Goal: Check status: Check status

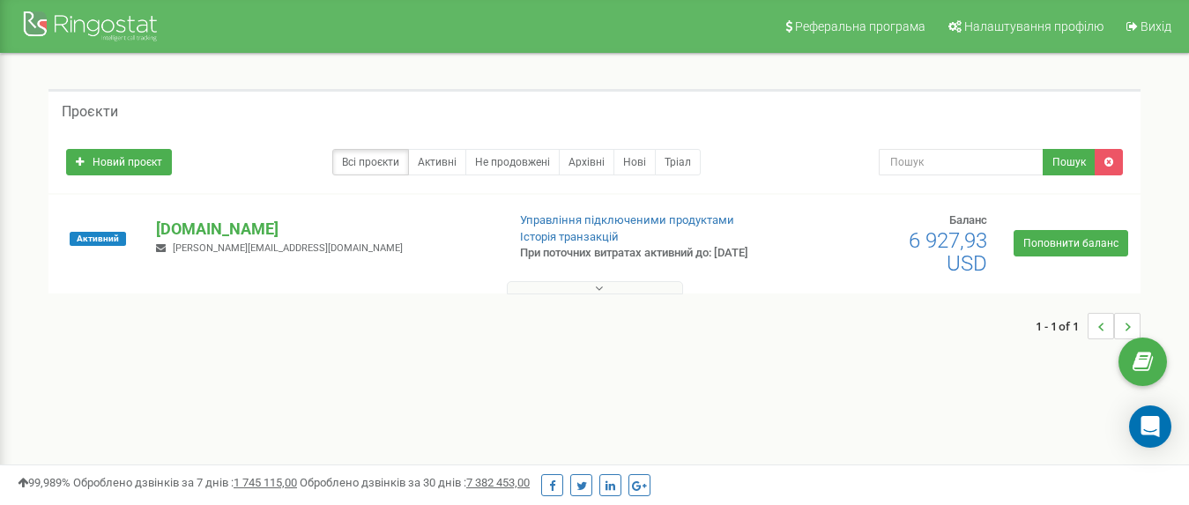
click at [577, 294] on button at bounding box center [595, 287] width 176 height 13
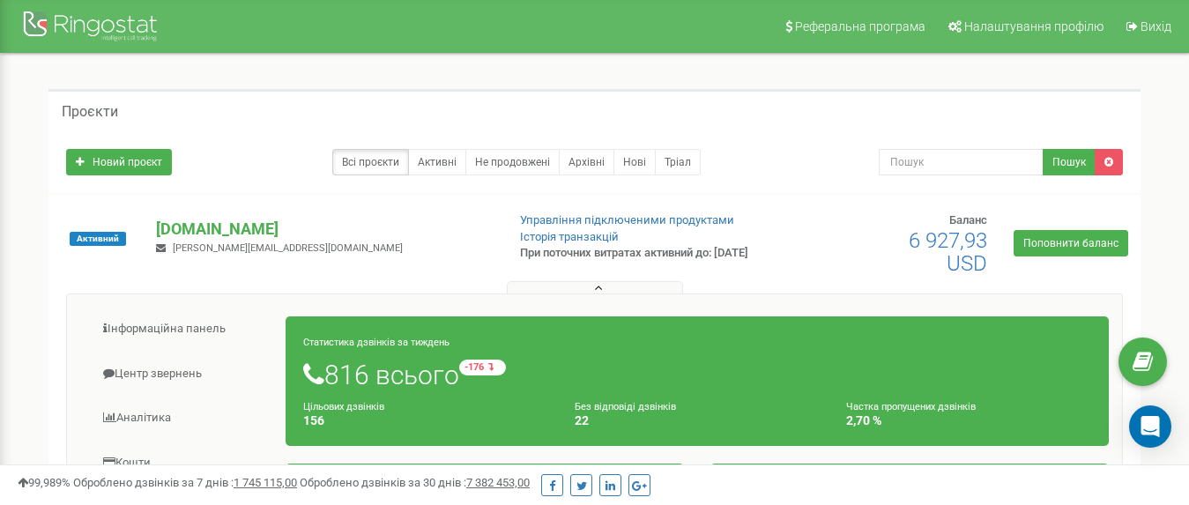
scroll to position [264, 0]
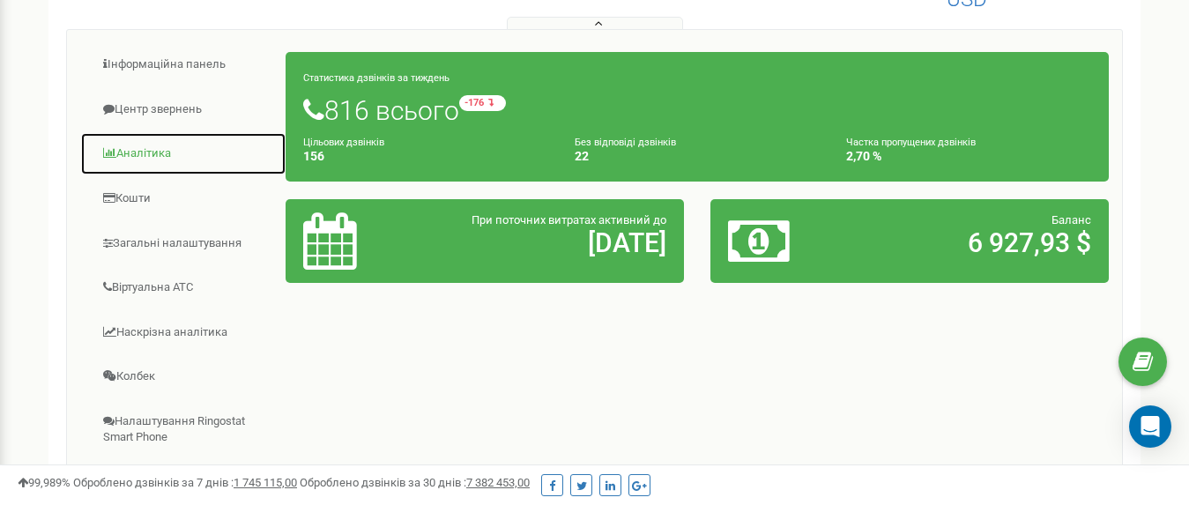
click at [141, 157] on link "Аналiтика" at bounding box center [183, 153] width 206 height 43
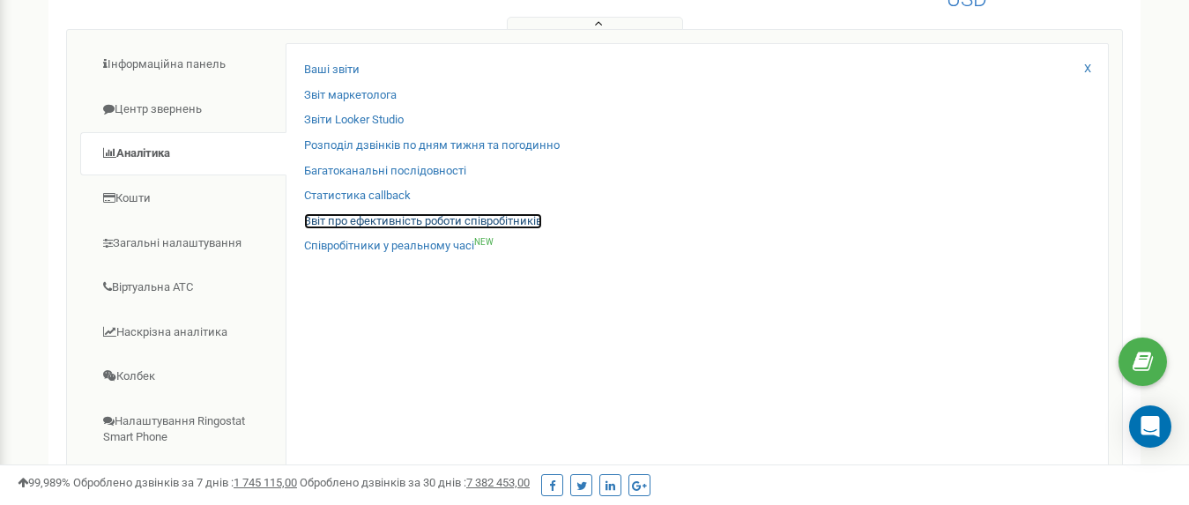
click at [345, 224] on link "Звіт про ефективність роботи співробітників" at bounding box center [423, 221] width 238 height 17
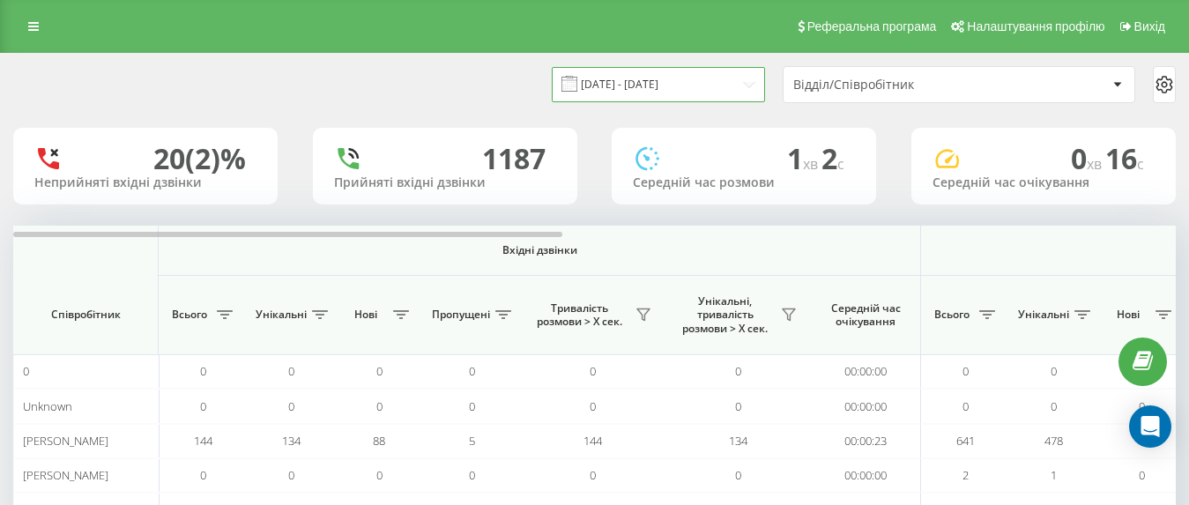
click at [636, 78] on input "22.08.2025 - 22.09.2025" at bounding box center [658, 84] width 213 height 34
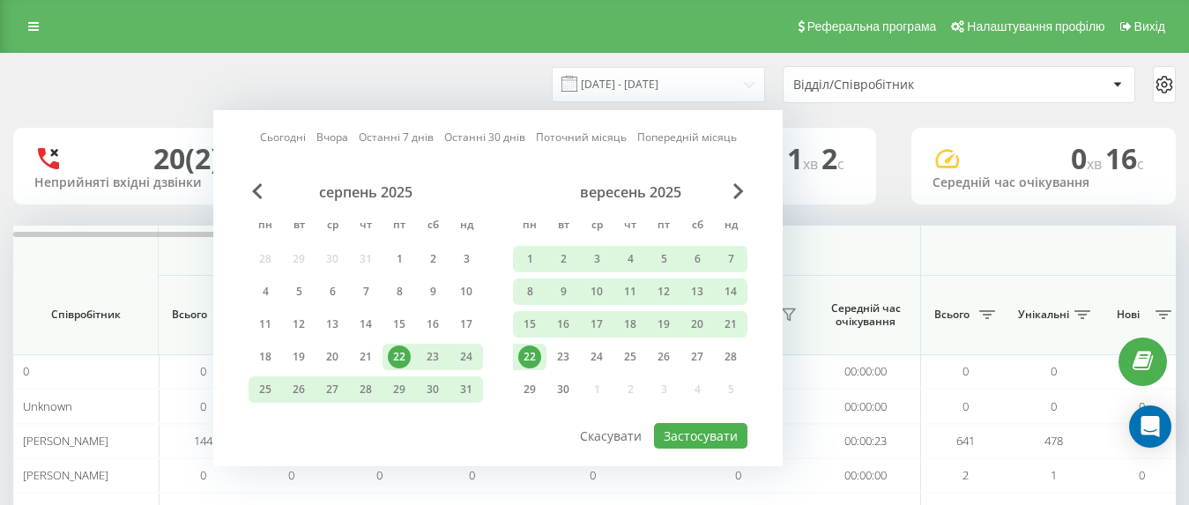
click at [530, 357] on div "22" at bounding box center [529, 356] width 23 height 23
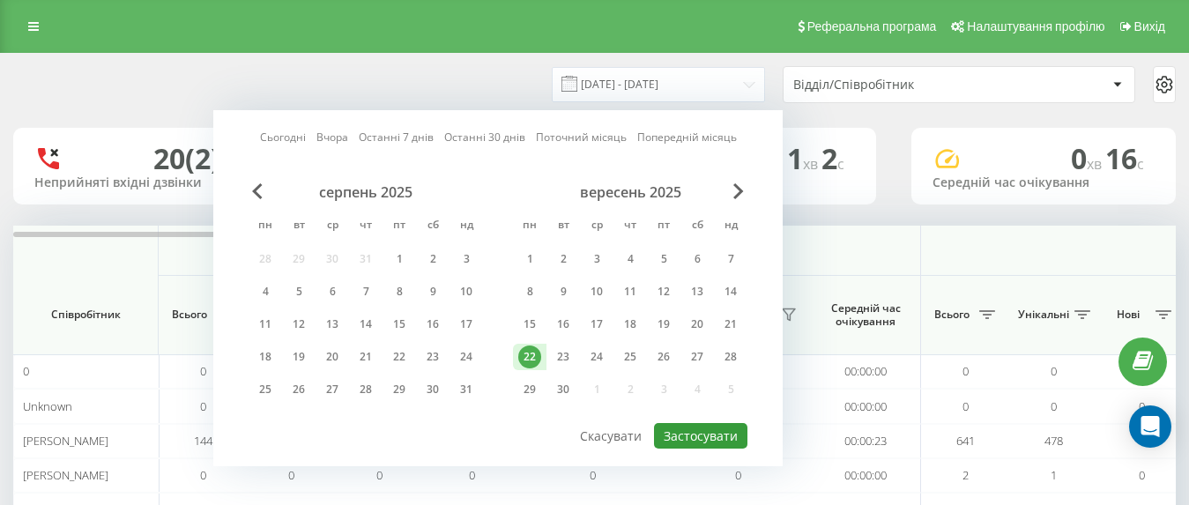
click at [693, 428] on button "Застосувати" at bounding box center [700, 436] width 93 height 26
type input "[DATE] - [DATE]"
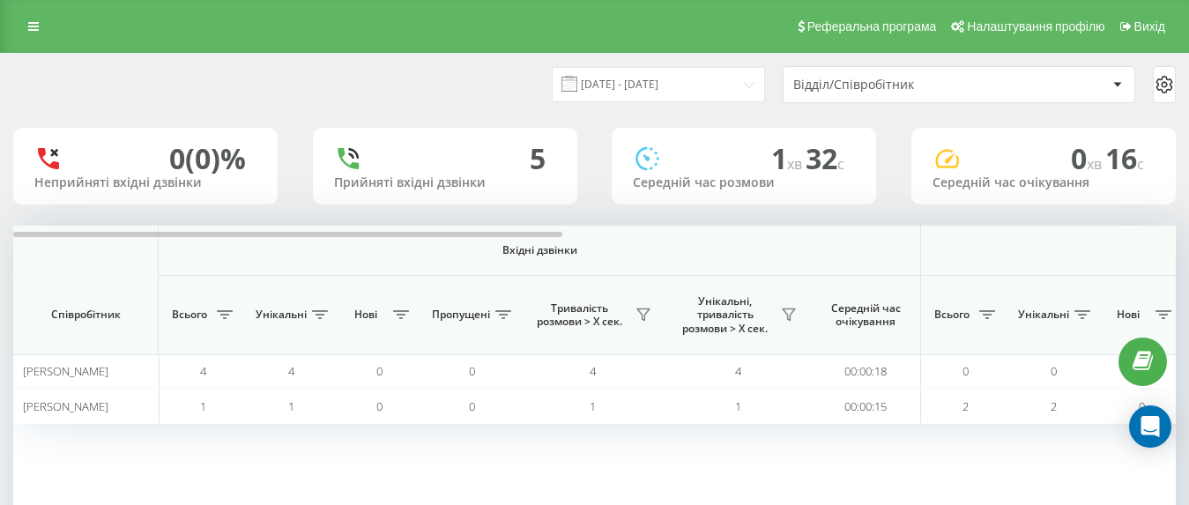
scroll to position [115, 0]
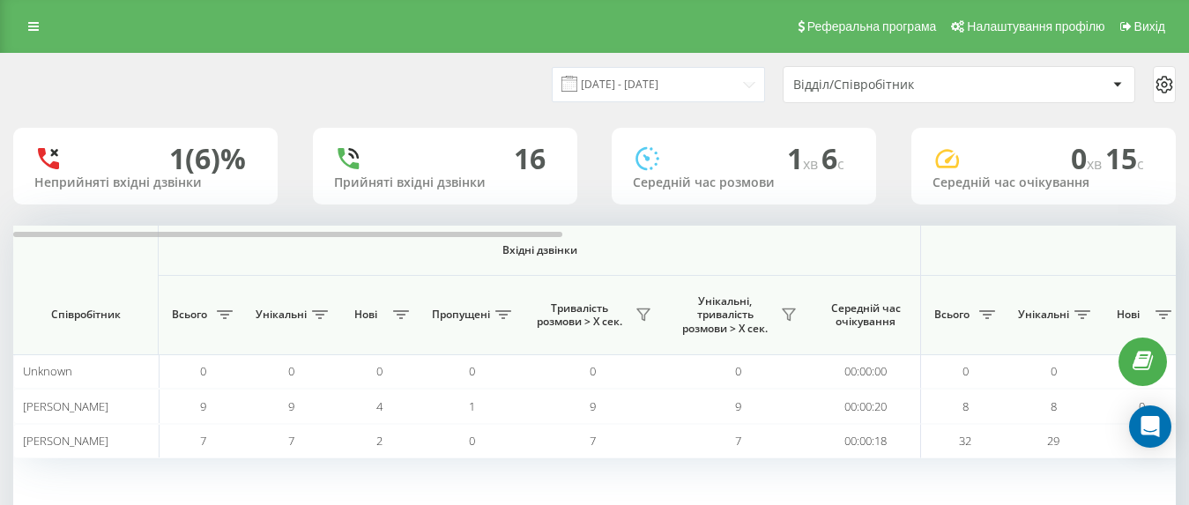
scroll to position [88, 0]
